Goal: Task Accomplishment & Management: Manage account settings

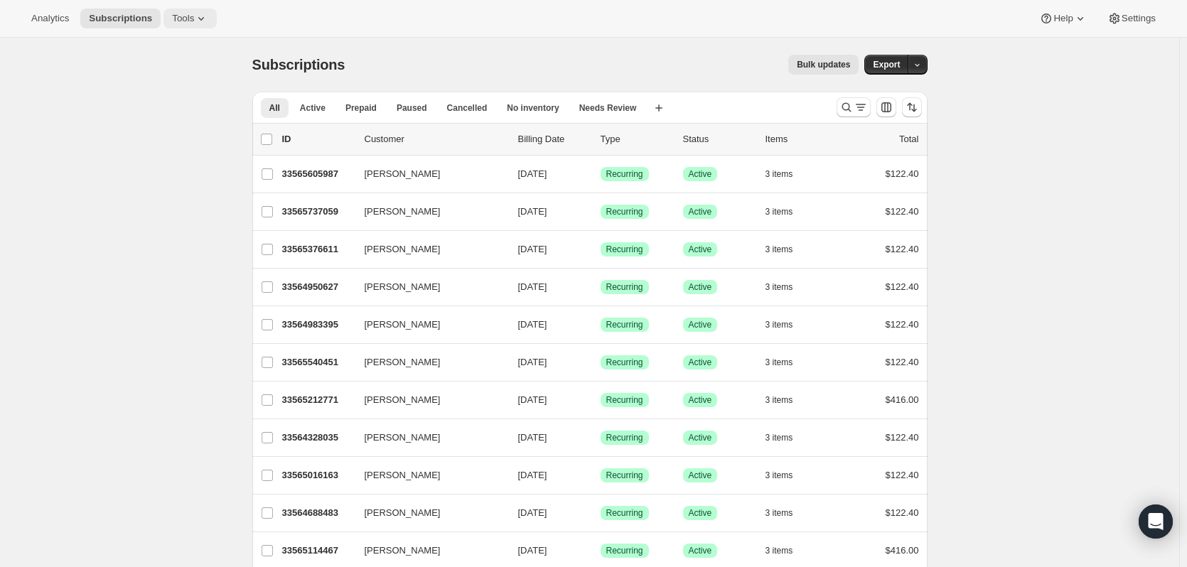
click at [182, 19] on span "Tools" at bounding box center [183, 18] width 22 height 11
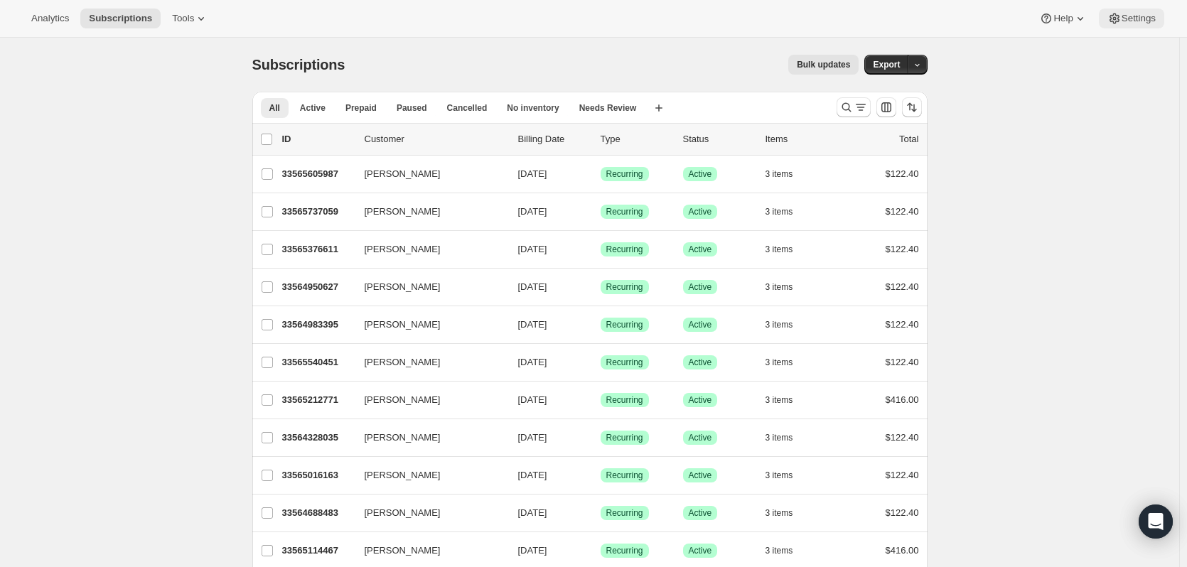
click at [1123, 18] on span "Settings" at bounding box center [1138, 18] width 34 height 11
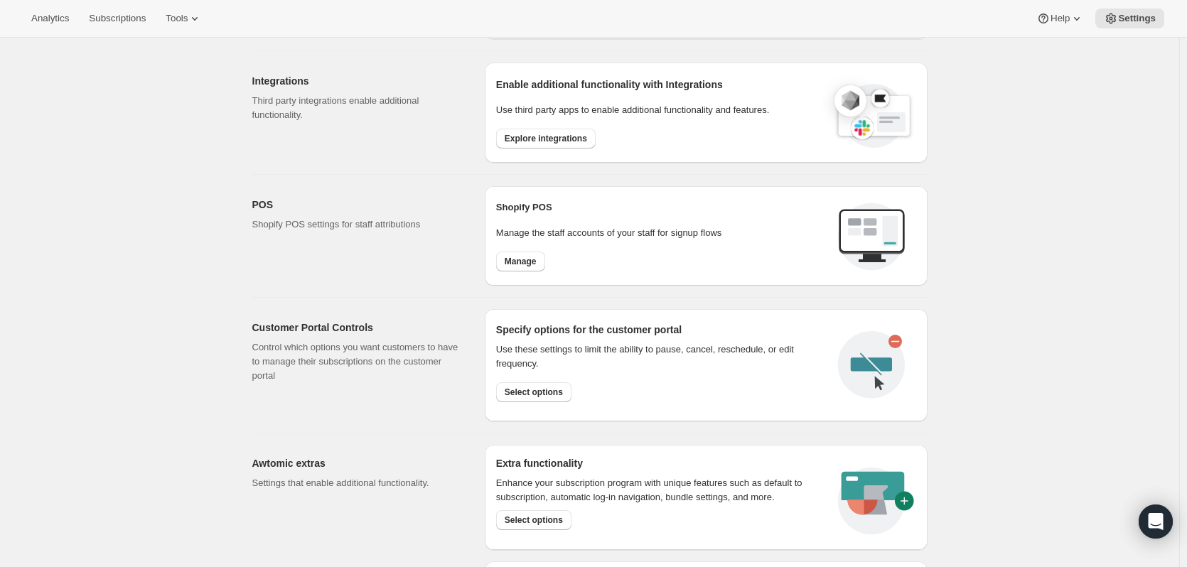
scroll to position [456, 0]
